Goal: Information Seeking & Learning: Learn about a topic

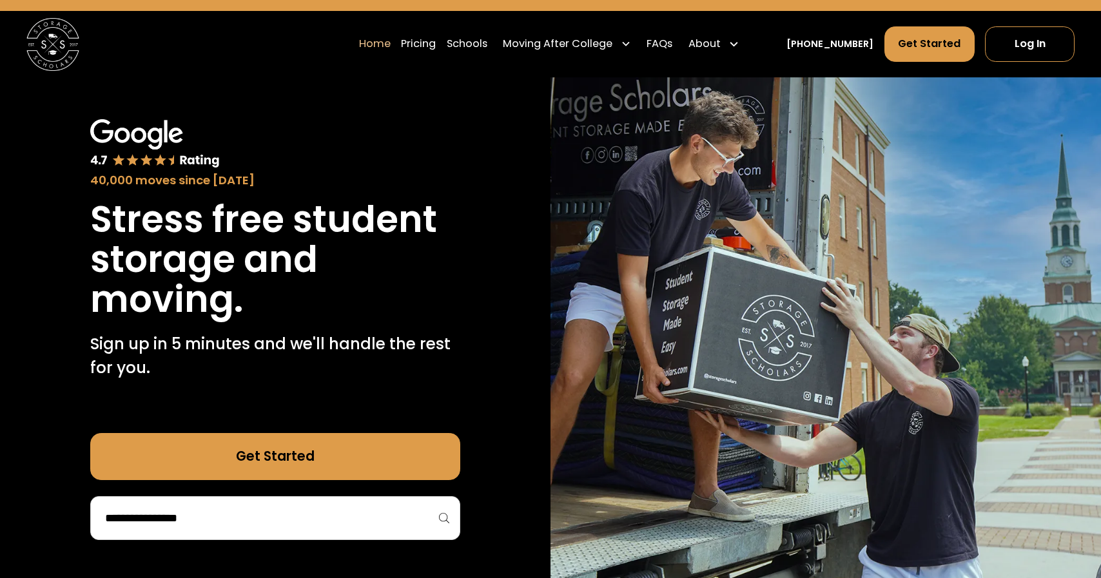
scroll to position [35, 0]
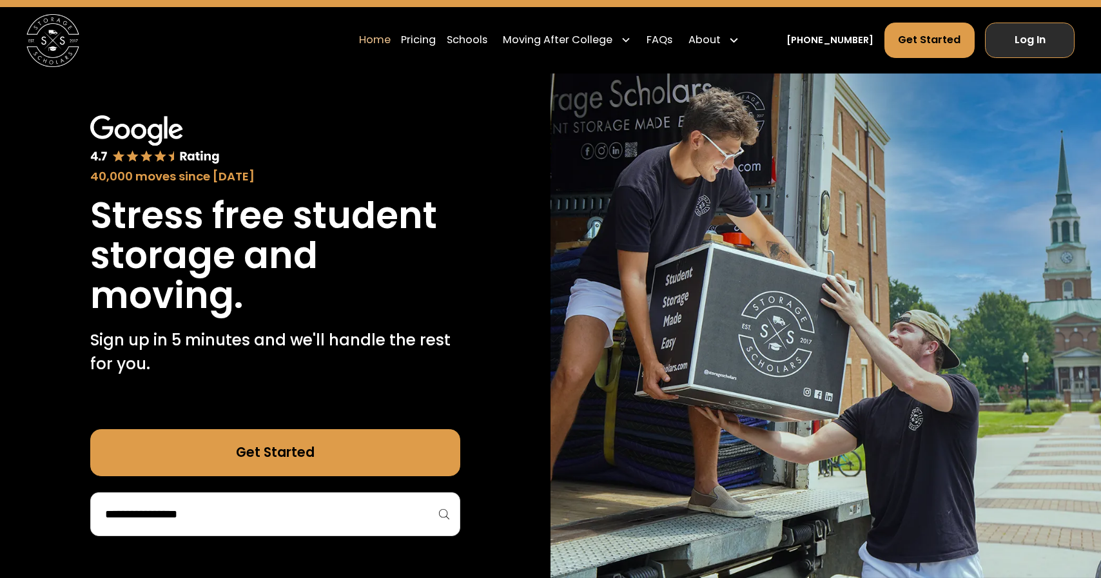
click at [1017, 36] on link "Log In" at bounding box center [1030, 40] width 90 height 35
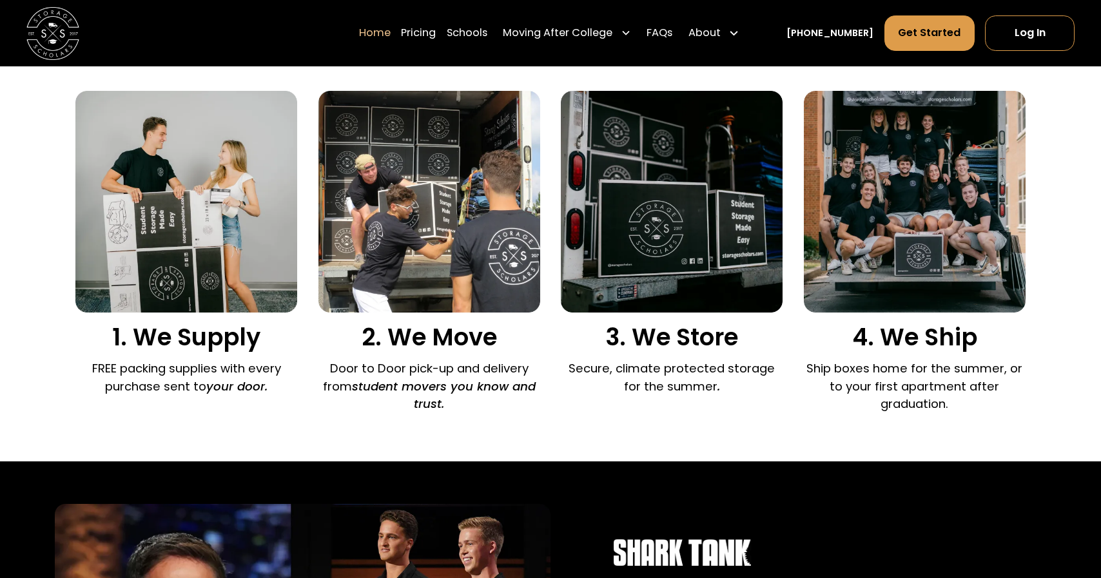
scroll to position [878, 0]
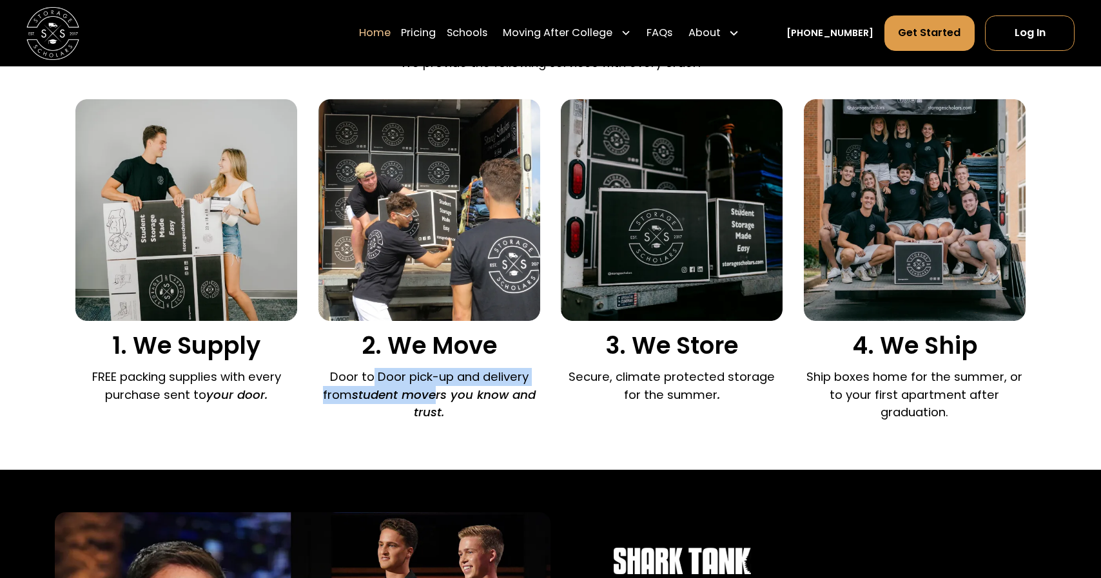
drag, startPoint x: 373, startPoint y: 380, endPoint x: 434, endPoint y: 402, distance: 64.9
click at [434, 402] on p "Door to Door pick-up and delivery from student movers you know and trust." at bounding box center [430, 395] width 222 height 54
click at [434, 402] on em "student movers you know and trust." at bounding box center [444, 404] width 184 height 34
drag, startPoint x: 403, startPoint y: 380, endPoint x: 449, endPoint y: 402, distance: 51.0
click at [449, 402] on p "Door to Door pick-up and delivery from student movers you know and trust." at bounding box center [430, 395] width 222 height 54
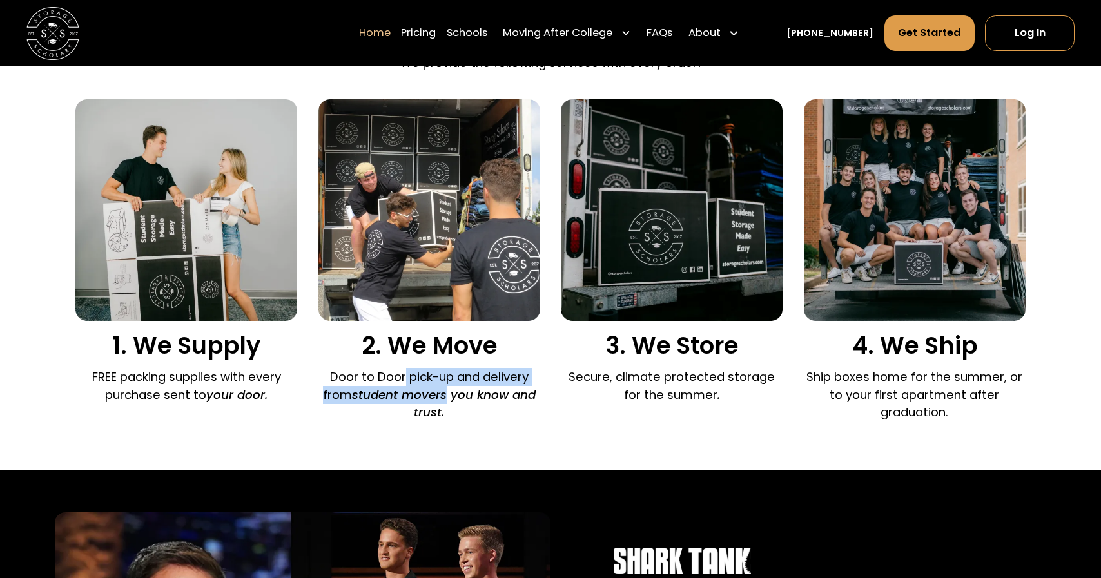
click at [449, 402] on em "student movers you know and trust." at bounding box center [444, 404] width 184 height 34
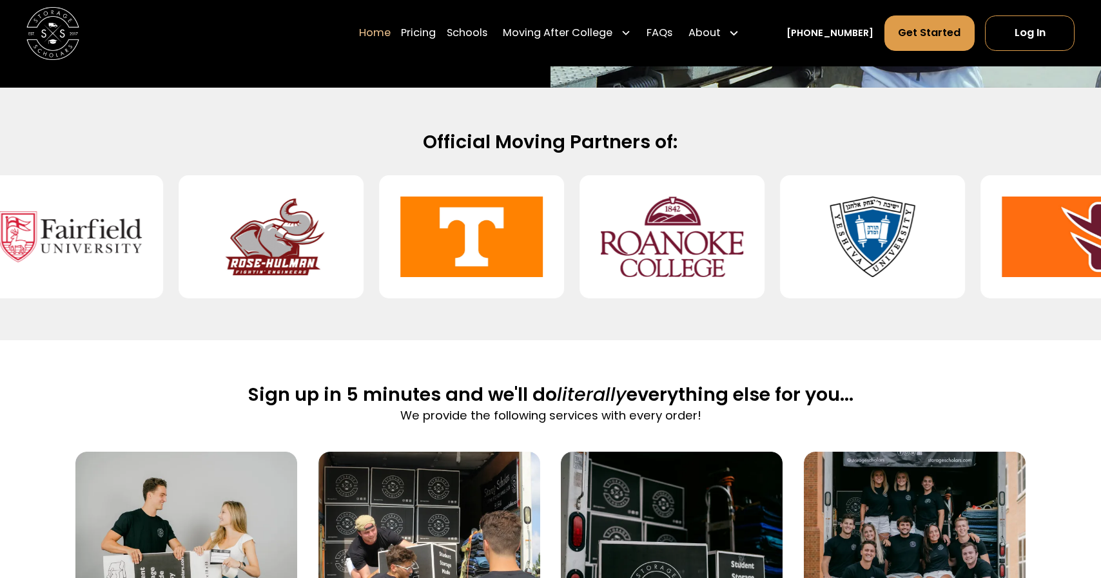
scroll to position [0, 0]
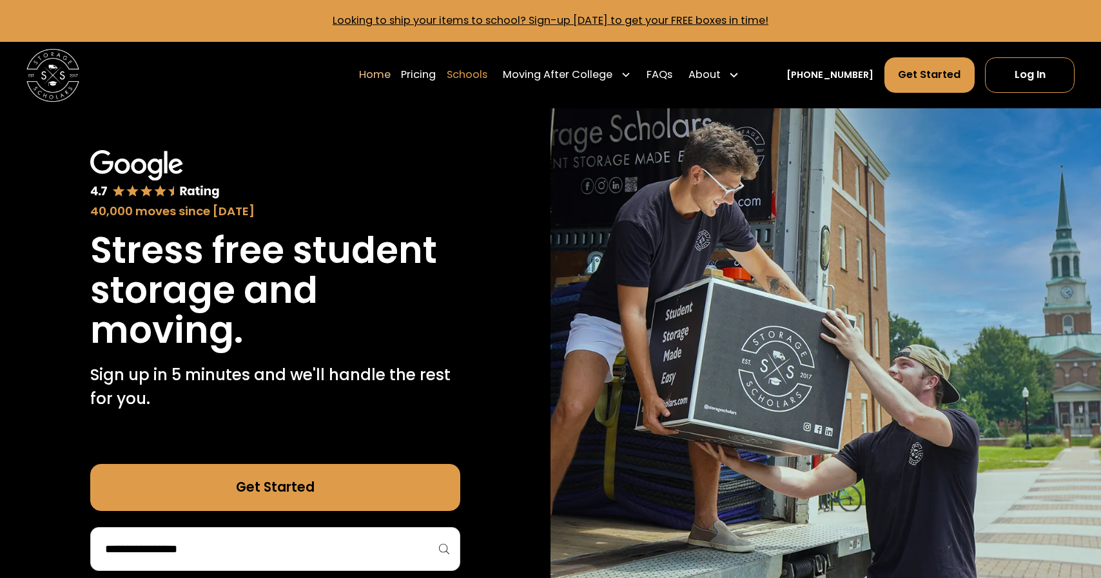
click at [488, 75] on link "Schools" at bounding box center [467, 75] width 41 height 37
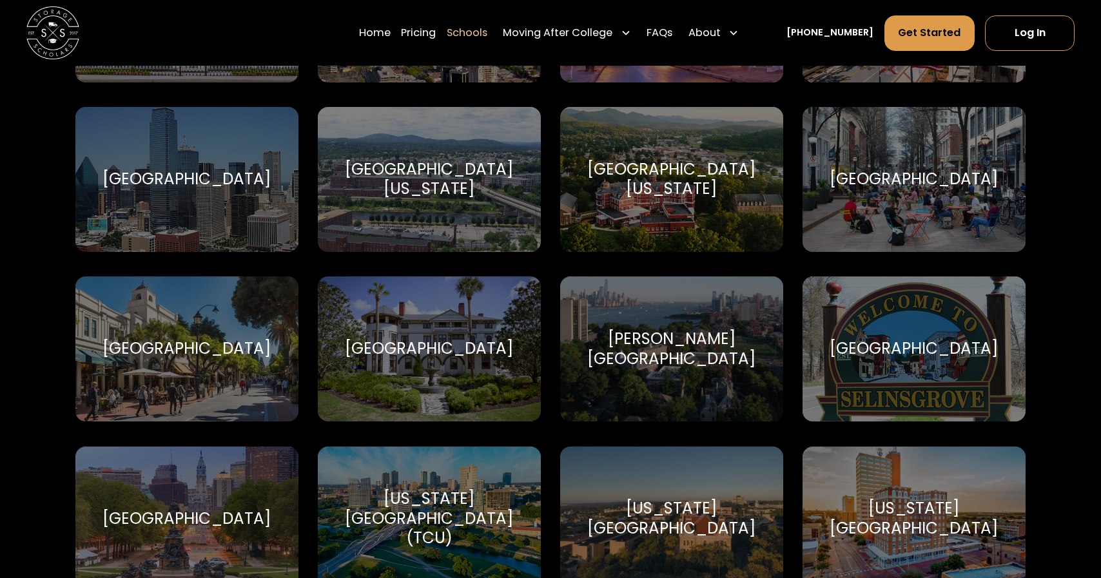
scroll to position [4983, 0]
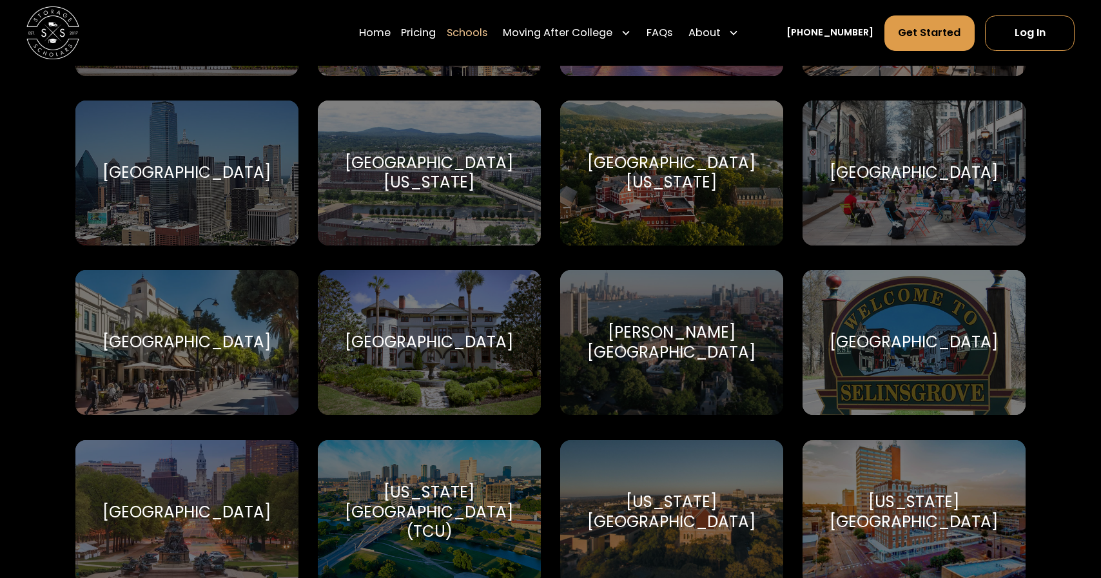
click at [239, 335] on div "[GEOGRAPHIC_DATA]" at bounding box center [187, 343] width 169 height 20
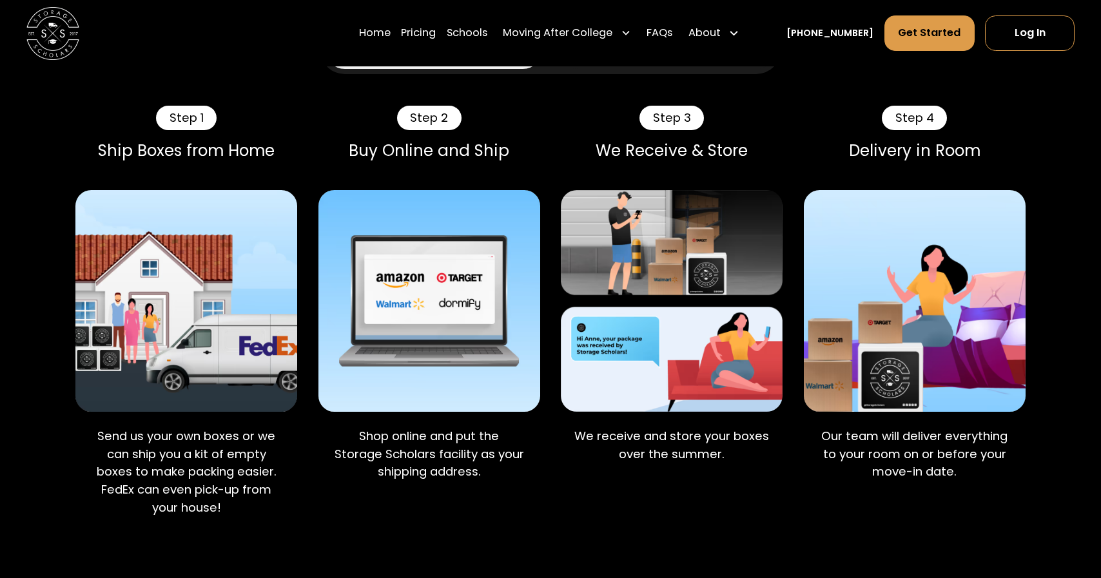
scroll to position [802, 0]
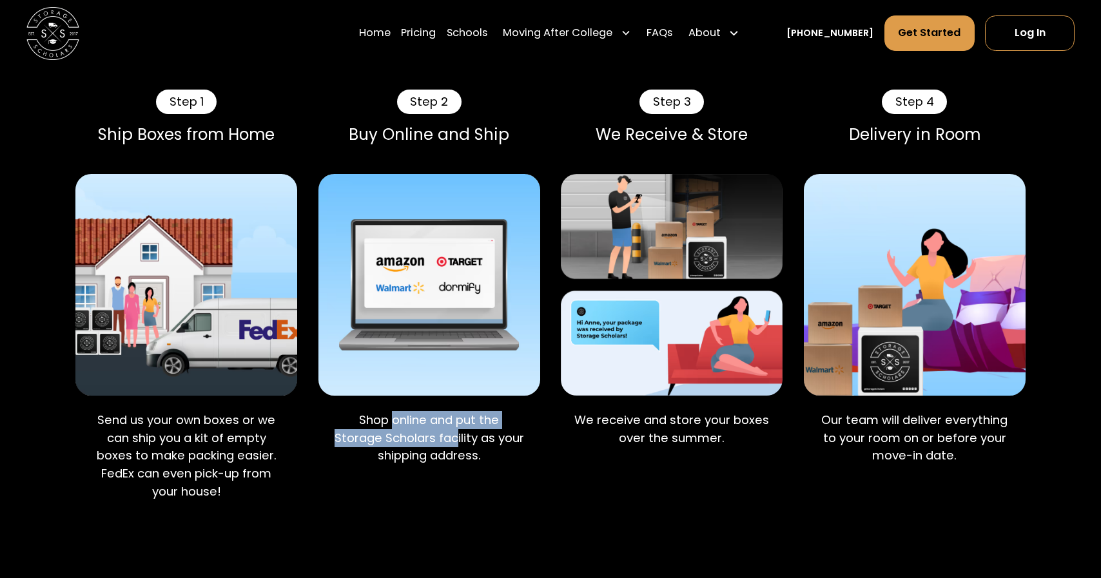
drag, startPoint x: 395, startPoint y: 426, endPoint x: 455, endPoint y: 436, distance: 60.7
click at [455, 436] on p "Shop online and put the Storage Scholars facility as your shipping address." at bounding box center [429, 438] width 201 height 54
drag, startPoint x: 437, startPoint y: 428, endPoint x: 465, endPoint y: 455, distance: 39.2
click at [465, 455] on p "Shop online and put the Storage Scholars facility as your shipping address." at bounding box center [429, 438] width 201 height 54
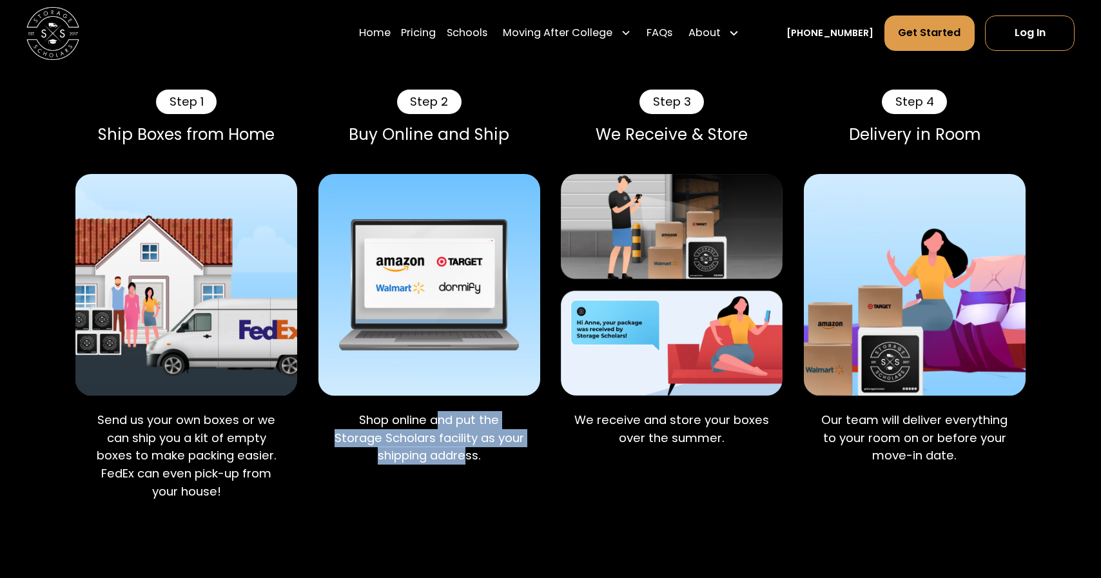
click at [465, 455] on p "Shop online and put the Storage Scholars facility as your shipping address." at bounding box center [429, 438] width 201 height 54
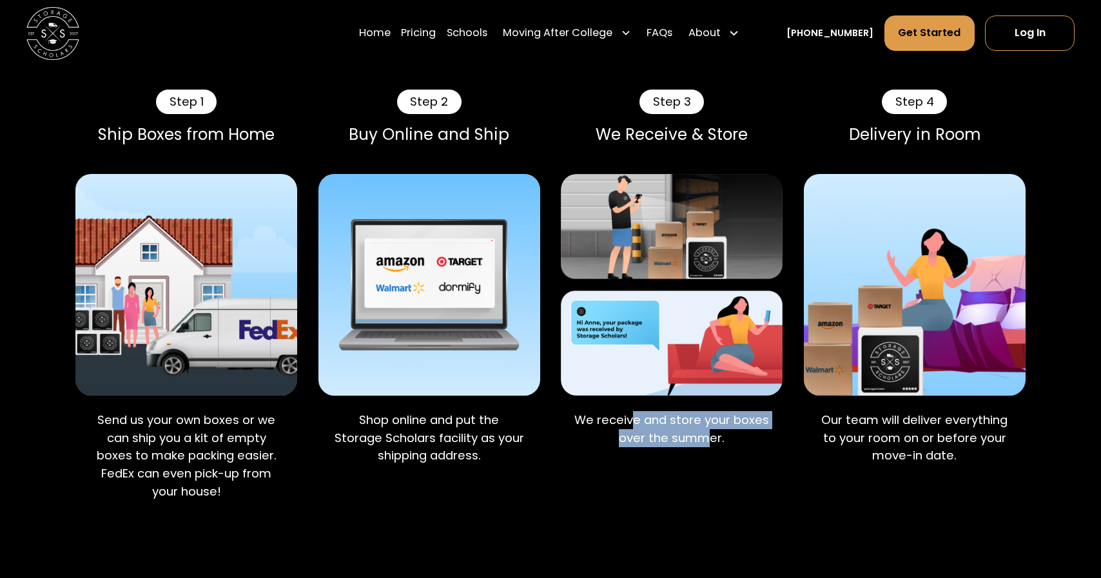
drag, startPoint x: 633, startPoint y: 421, endPoint x: 704, endPoint y: 440, distance: 74.0
click at [705, 440] on p "We receive and store your boxes over the summer." at bounding box center [672, 428] width 201 height 35
click at [704, 440] on p "We receive and store your boxes over the summer." at bounding box center [672, 428] width 201 height 35
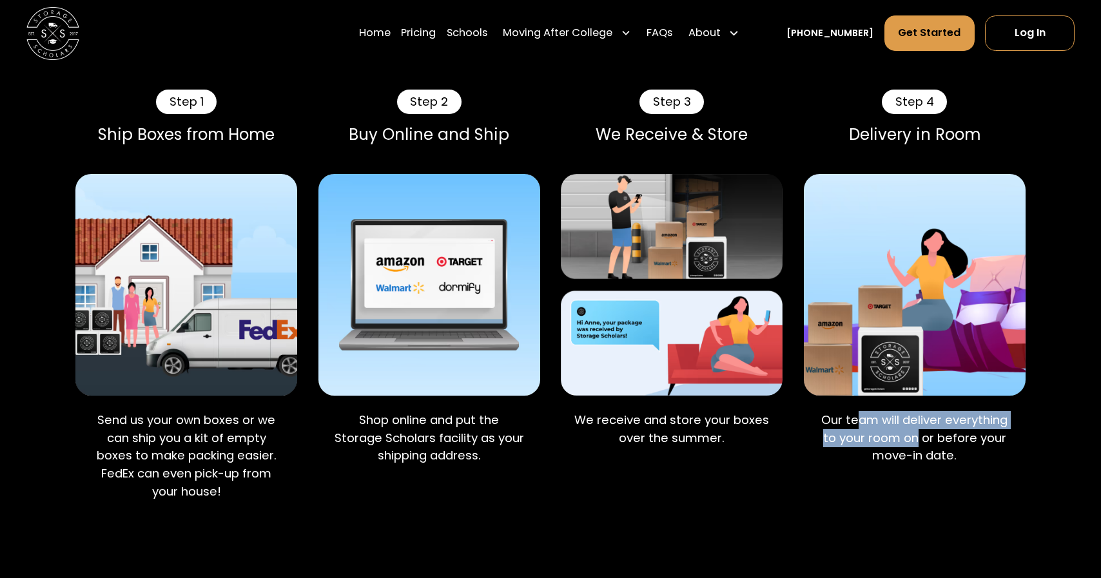
drag, startPoint x: 859, startPoint y: 416, endPoint x: 920, endPoint y: 441, distance: 66.2
click at [920, 441] on p "Our team will deliver everything to your room on or before your move-in date." at bounding box center [914, 438] width 201 height 54
drag, startPoint x: 902, startPoint y: 437, endPoint x: 949, endPoint y: 439, distance: 46.5
click at [949, 439] on p "Our team will deliver everything to your room on or before your move-in date." at bounding box center [914, 438] width 201 height 54
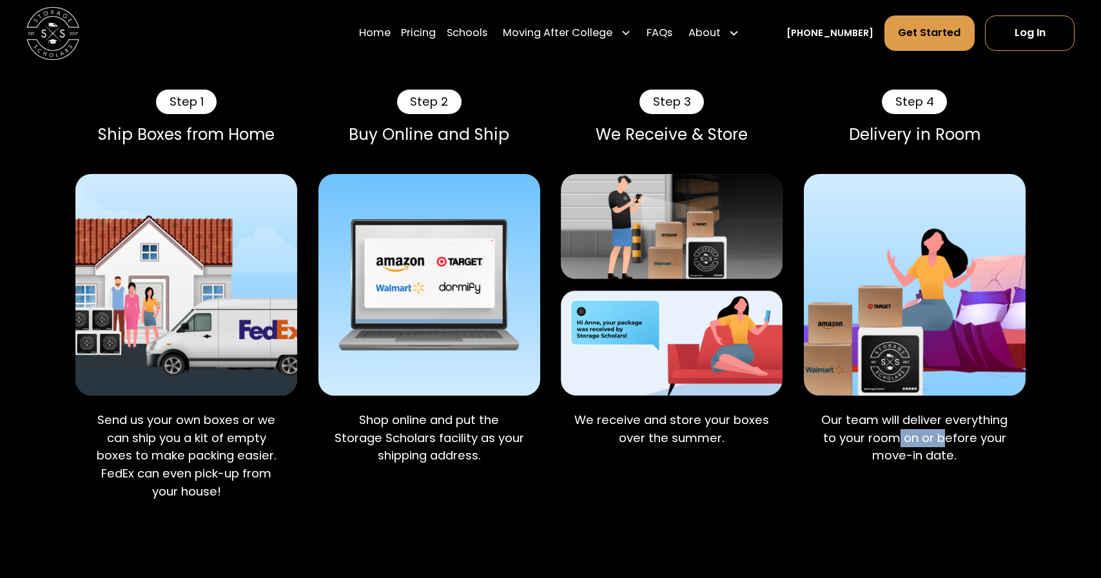
click at [949, 439] on p "Our team will deliver everything to your room on or before your move-in date." at bounding box center [914, 438] width 201 height 54
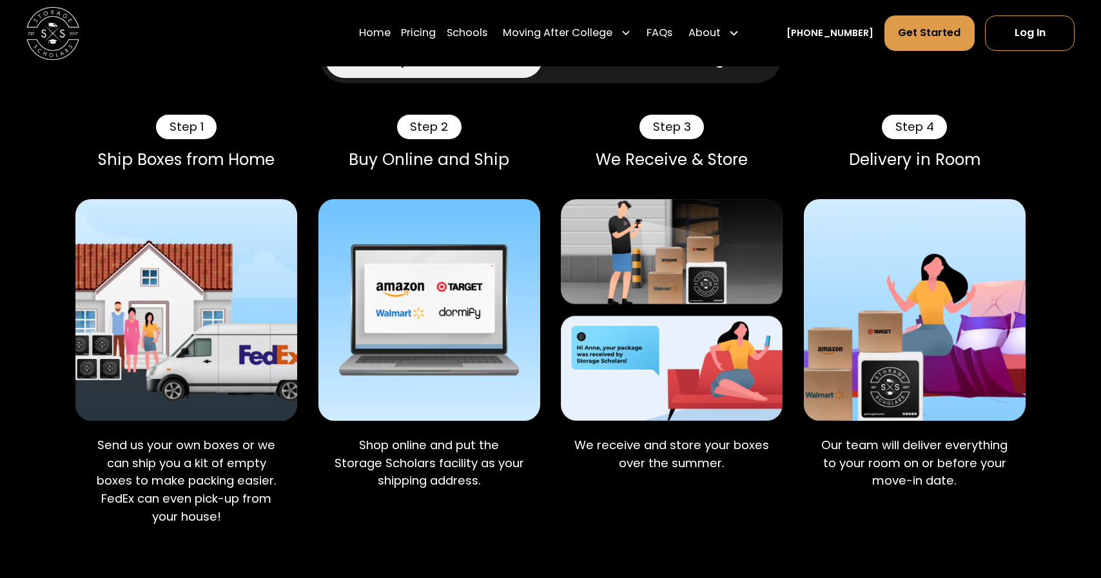
scroll to position [799, 0]
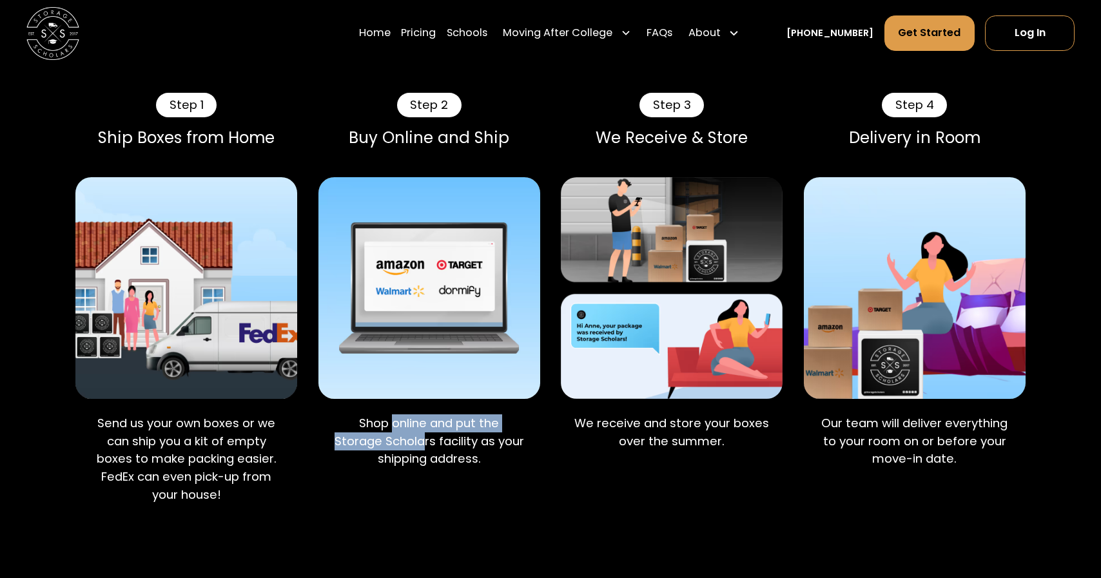
drag, startPoint x: 390, startPoint y: 425, endPoint x: 424, endPoint y: 446, distance: 39.9
click at [424, 446] on p "Shop online and put the Storage Scholars facility as your shipping address." at bounding box center [429, 442] width 201 height 54
click at [424, 445] on p "Shop online and put the Storage Scholars facility as your shipping address." at bounding box center [429, 442] width 201 height 54
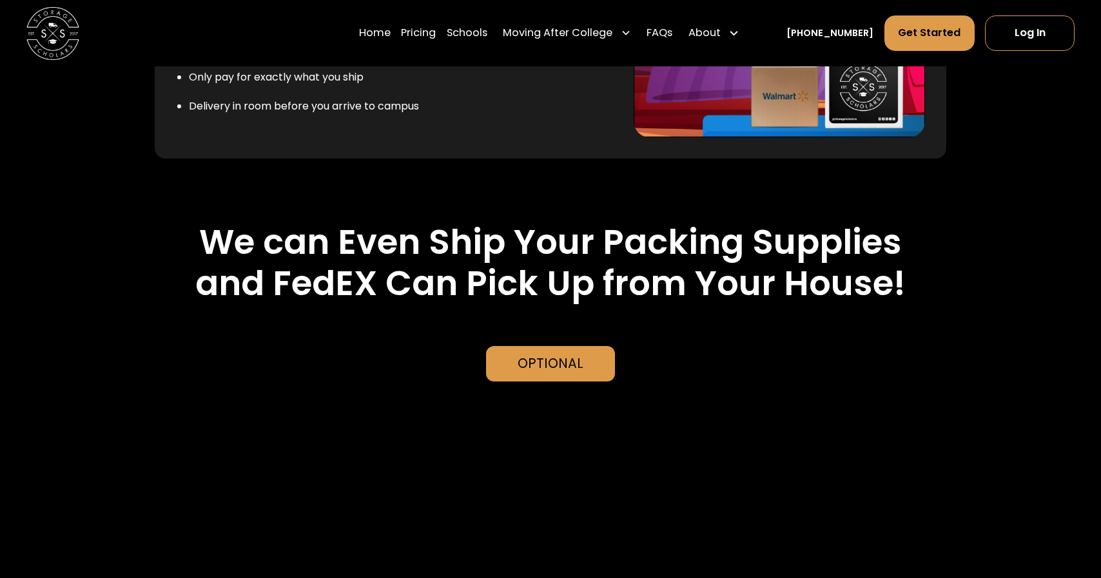
scroll to position [2681, 0]
